Goal: Task Accomplishment & Management: Complete application form

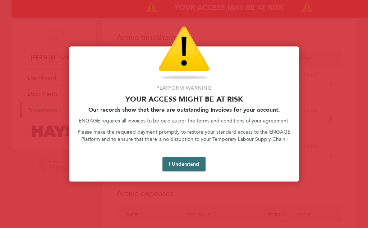
click at [192, 158] on button "I Understand" at bounding box center [183, 164] width 43 height 14
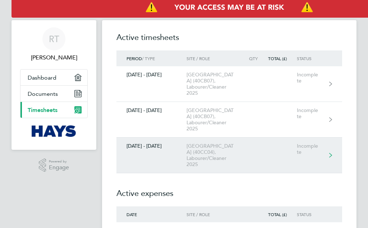
click at [204, 156] on div "[GEOGRAPHIC_DATA] (40CC04), Labourer/Cleaner 2025" at bounding box center [216, 155] width 59 height 24
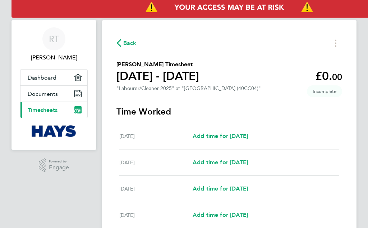
scroll to position [36, 0]
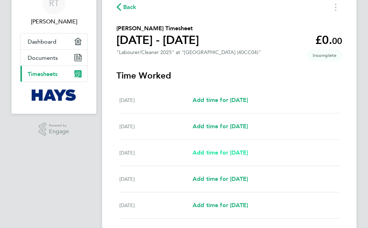
click at [205, 149] on span "Add time for [DATE]" at bounding box center [220, 152] width 55 height 7
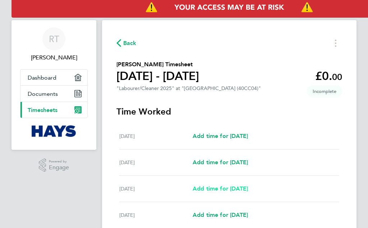
select select "30"
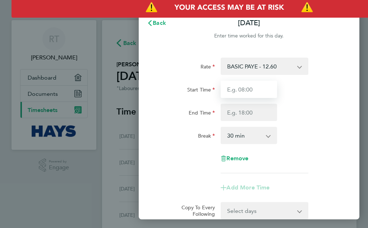
click at [256, 90] on input "Start Time" at bounding box center [249, 89] width 56 height 17
type input "07:30"
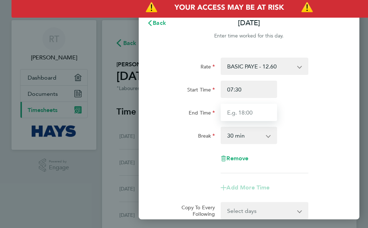
click at [252, 114] on input "End Time" at bounding box center [249, 112] width 56 height 17
click at [238, 113] on input "15:00" at bounding box center [249, 112] width 56 height 17
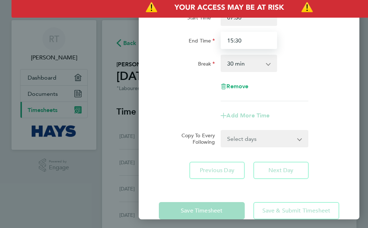
scroll to position [86, 0]
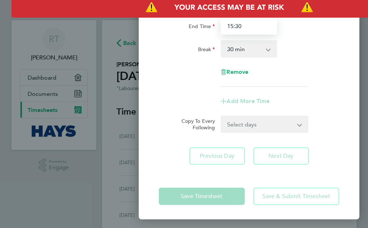
type input "15:30"
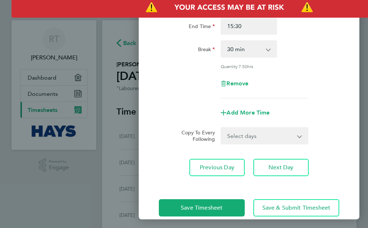
click at [209, 196] on div "Save Timesheet Save & Submit Timesheet" at bounding box center [249, 207] width 221 height 46
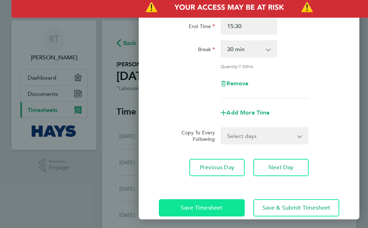
click at [207, 204] on span "Save Timesheet" at bounding box center [202, 207] width 42 height 7
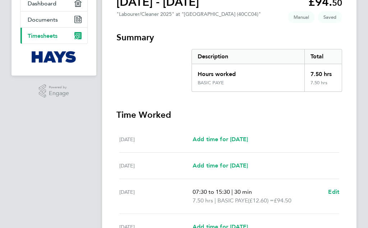
scroll to position [72, 0]
